Goal: Navigation & Orientation: Find specific page/section

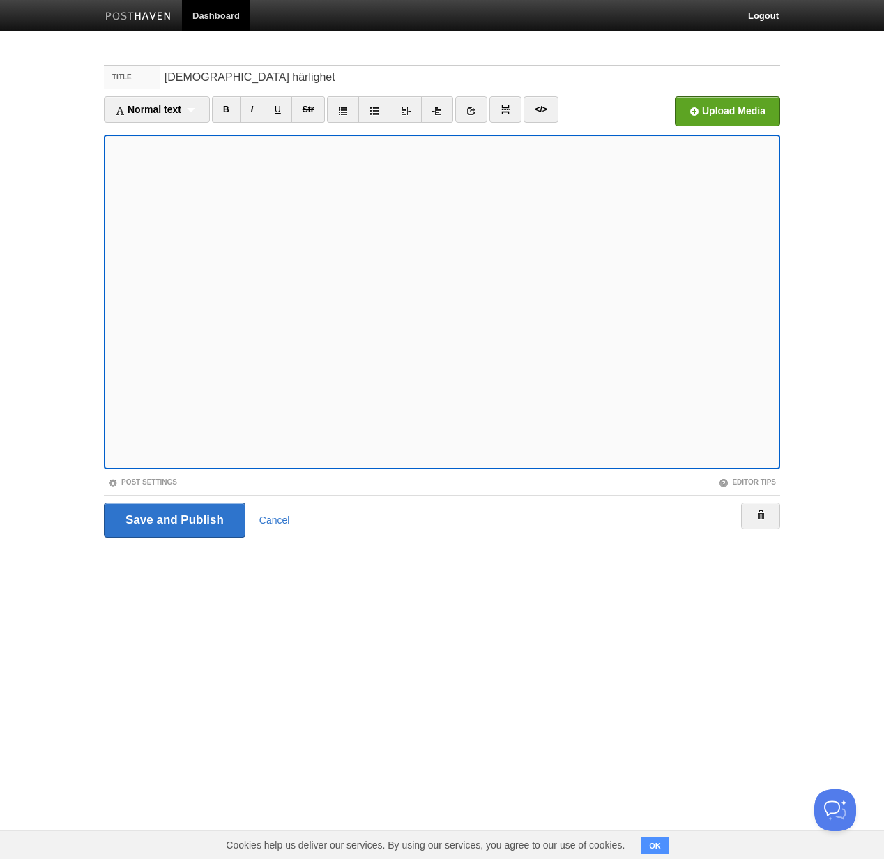
click at [151, 6] on link at bounding box center [138, 17] width 87 height 31
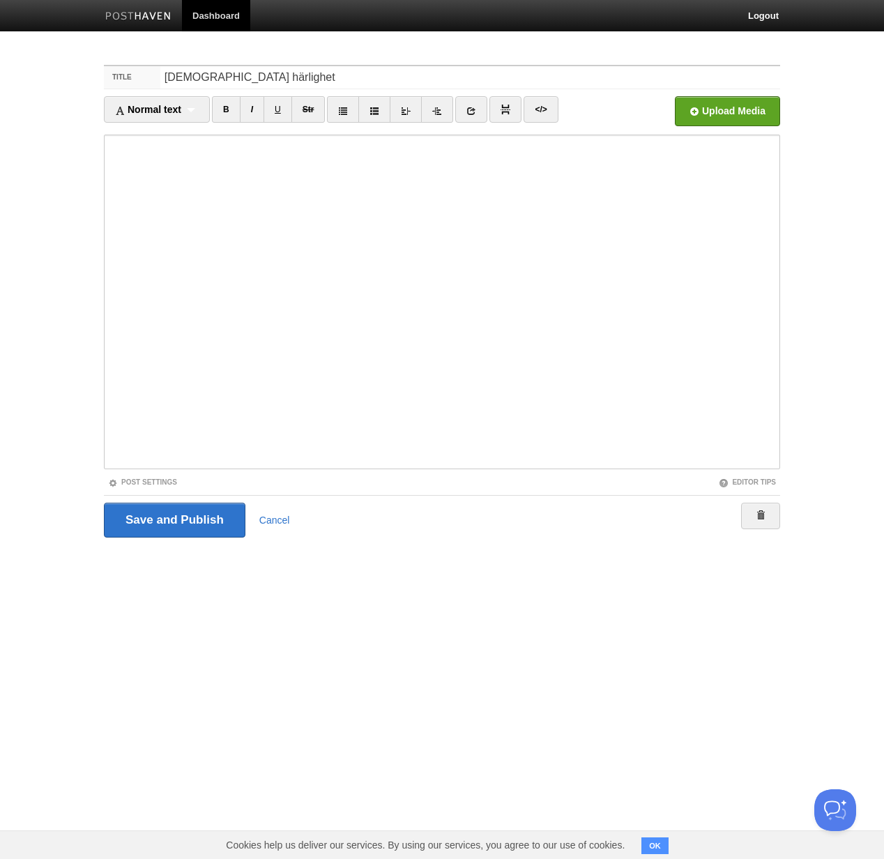
click at [227, 32] on body "Dashboard Logout Post saved × Your Sites [DOMAIN_NAME] Create a new site Edit y…" at bounding box center [442, 295] width 884 height 590
click at [220, 17] on link "Dashboard" at bounding box center [216, 15] width 68 height 31
